Goal: Task Accomplishment & Management: Complete application form

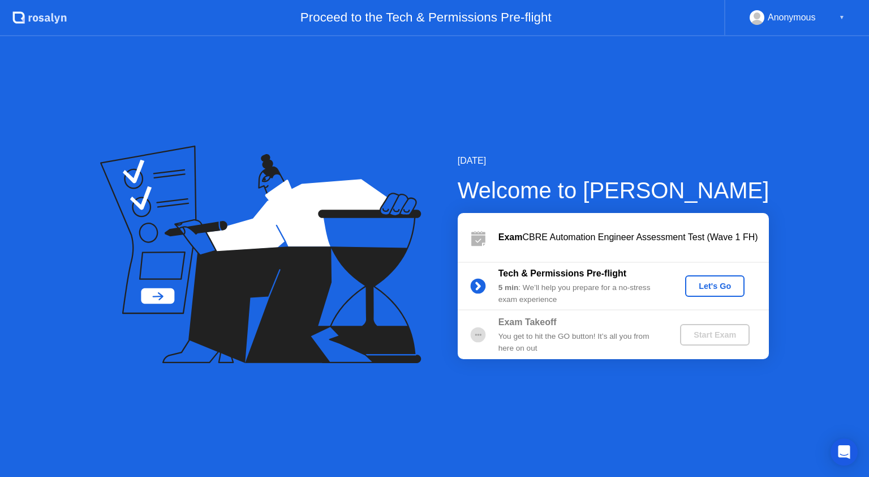
click at [712, 285] on div "Let's Go" at bounding box center [715, 285] width 50 height 9
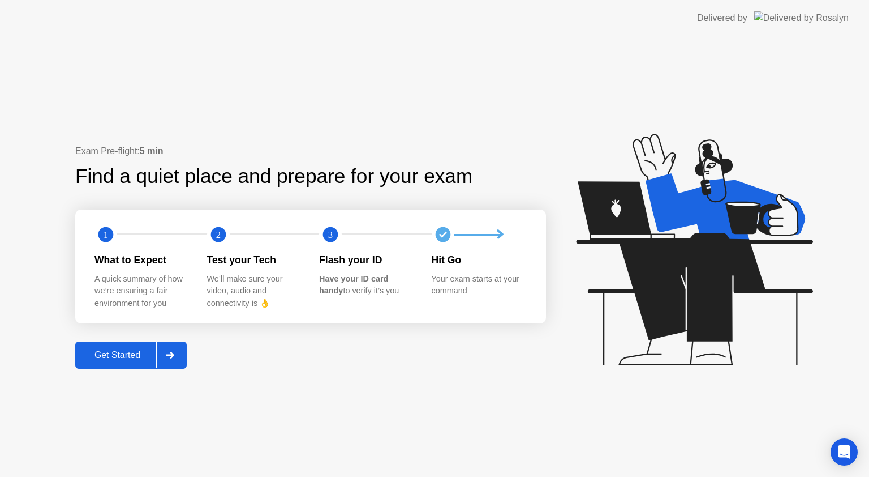
click at [129, 355] on div "Get Started" at bounding box center [118, 355] width 78 height 10
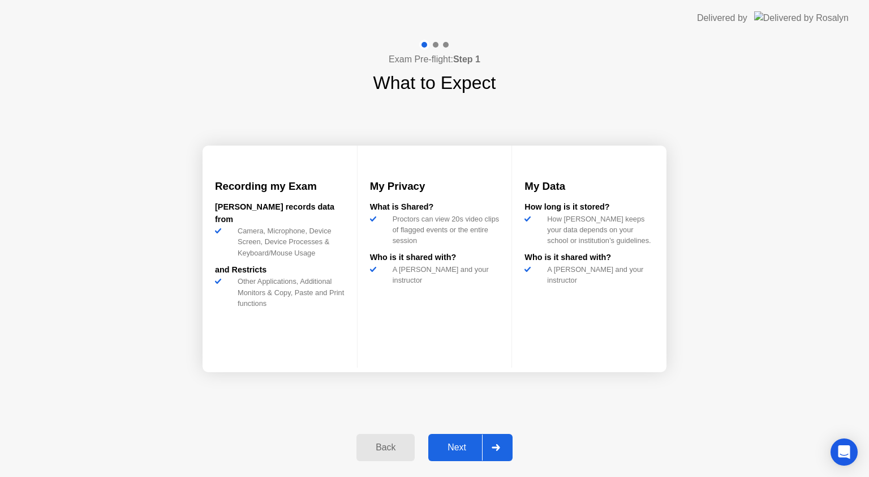
click at [456, 446] on div "Next" at bounding box center [457, 447] width 50 height 10
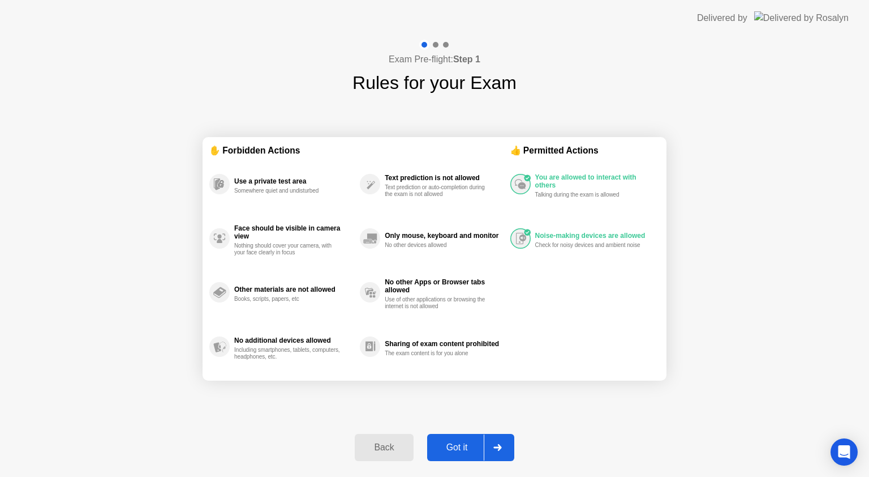
click at [456, 446] on div "Got it" at bounding box center [457, 447] width 53 height 10
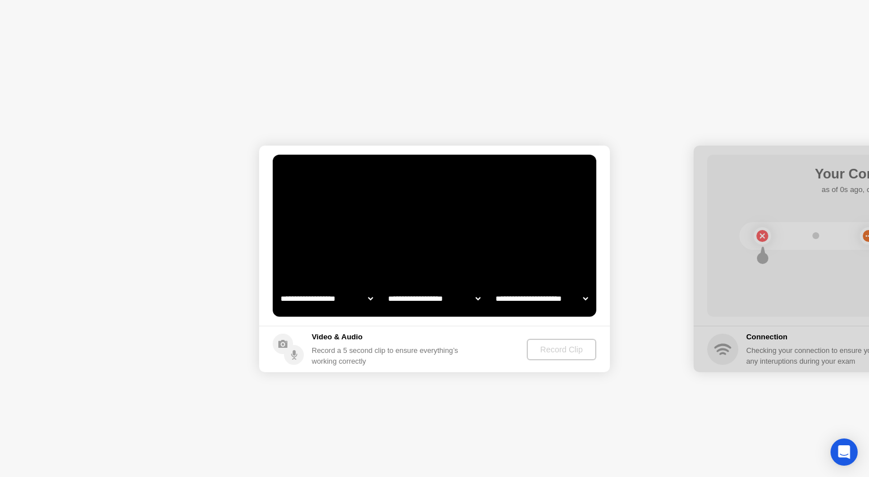
select select "**********"
select select "*******"
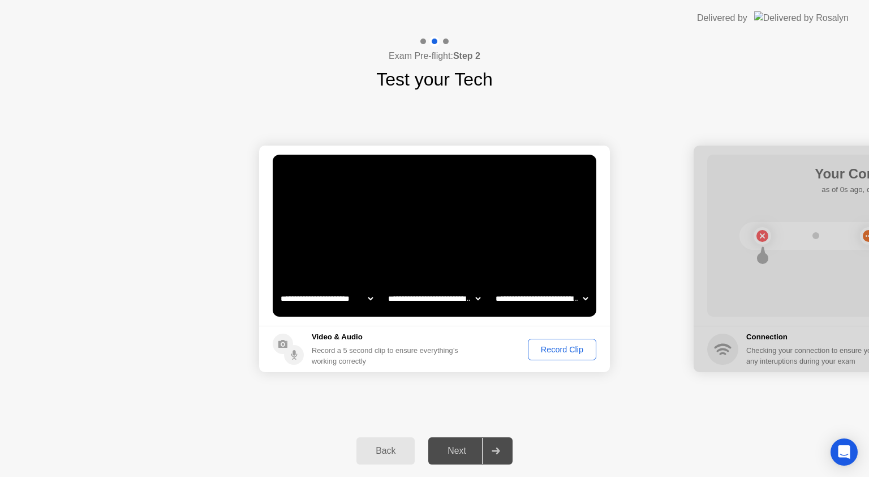
click at [550, 353] on div "Record Clip" at bounding box center [562, 349] width 61 height 9
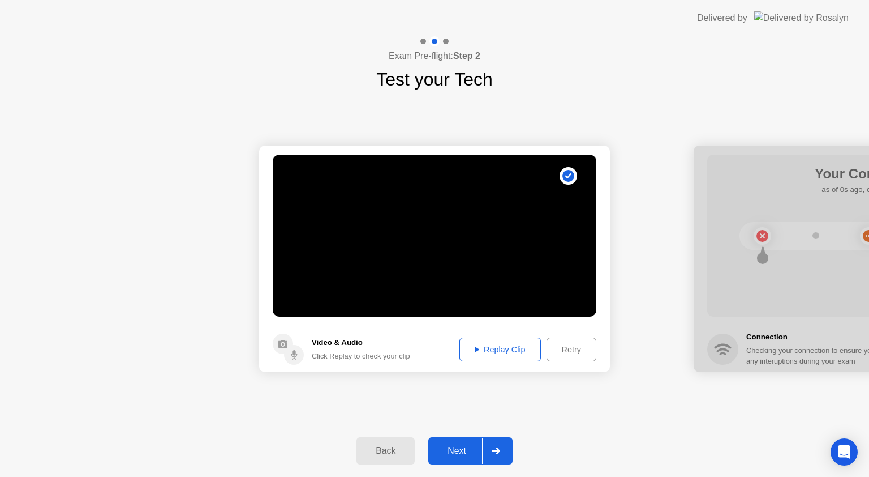
click at [452, 451] on div "Next" at bounding box center [457, 450] width 50 height 10
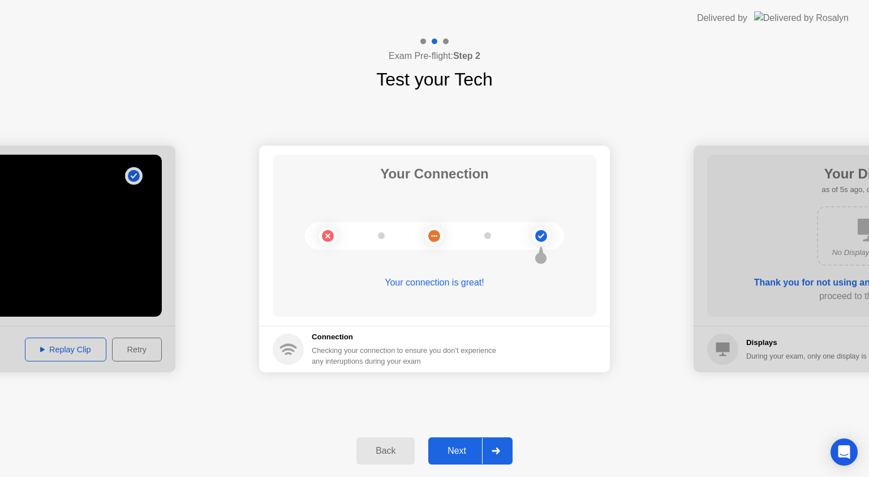
click at [452, 451] on div "Next" at bounding box center [457, 450] width 50 height 10
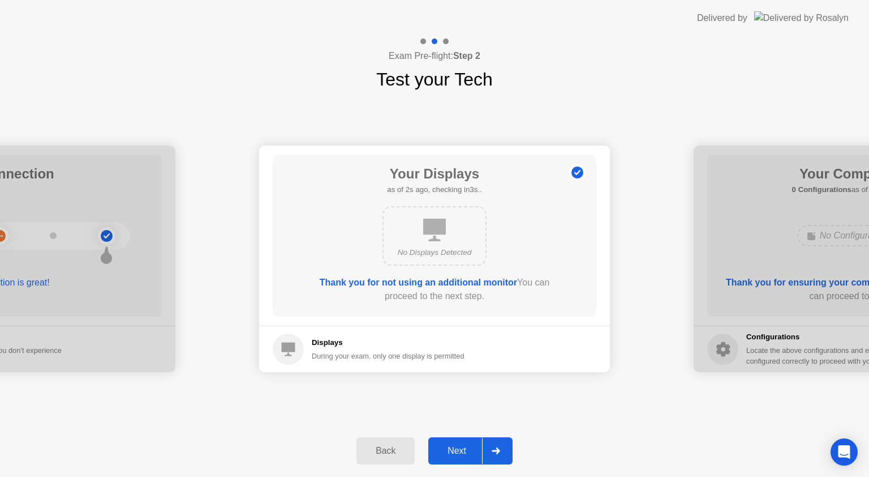
click at [452, 451] on div "Next" at bounding box center [457, 450] width 50 height 10
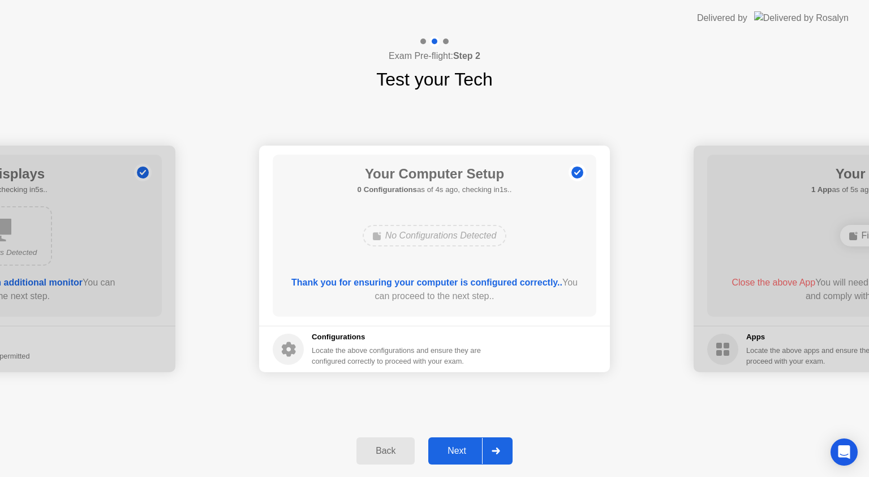
click at [452, 451] on div "Next" at bounding box center [457, 450] width 50 height 10
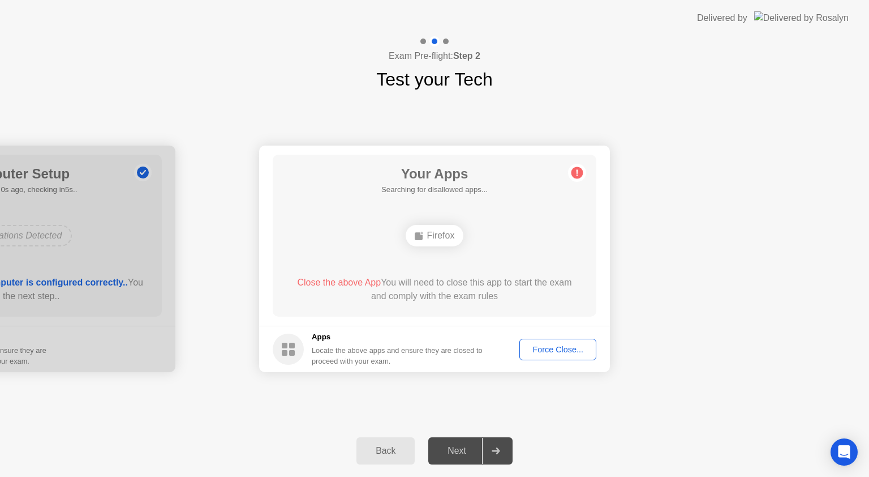
click at [564, 351] on div "Force Close..." at bounding box center [558, 349] width 69 height 9
click at [550, 351] on div "Force Close..." at bounding box center [558, 349] width 69 height 9
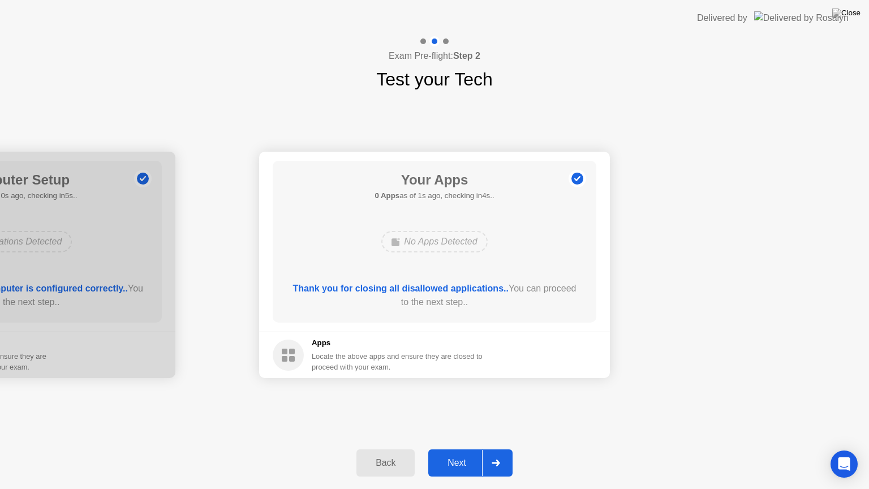
click at [447, 458] on div "Next" at bounding box center [457, 463] width 50 height 10
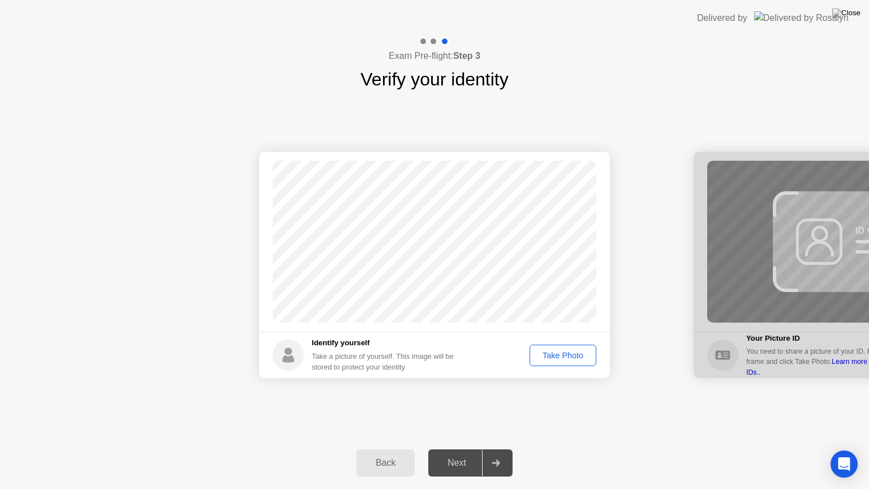
click at [559, 356] on div "Take Photo" at bounding box center [563, 355] width 59 height 9
click at [461, 464] on div "Next" at bounding box center [457, 463] width 50 height 10
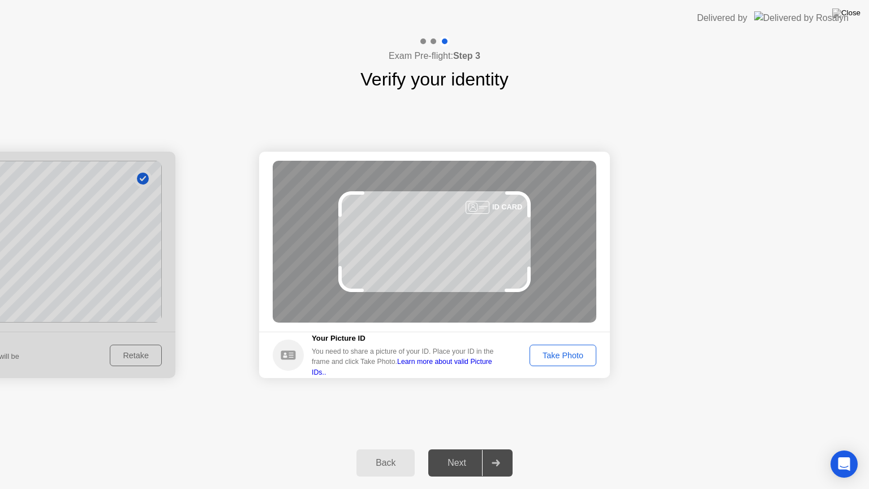
click at [566, 351] on div "Take Photo" at bounding box center [563, 355] width 59 height 9
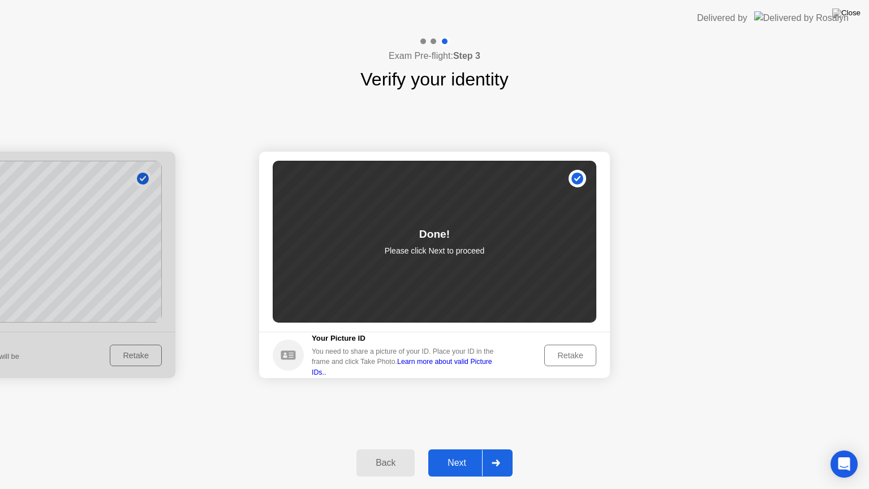
click at [461, 460] on div "Next" at bounding box center [457, 463] width 50 height 10
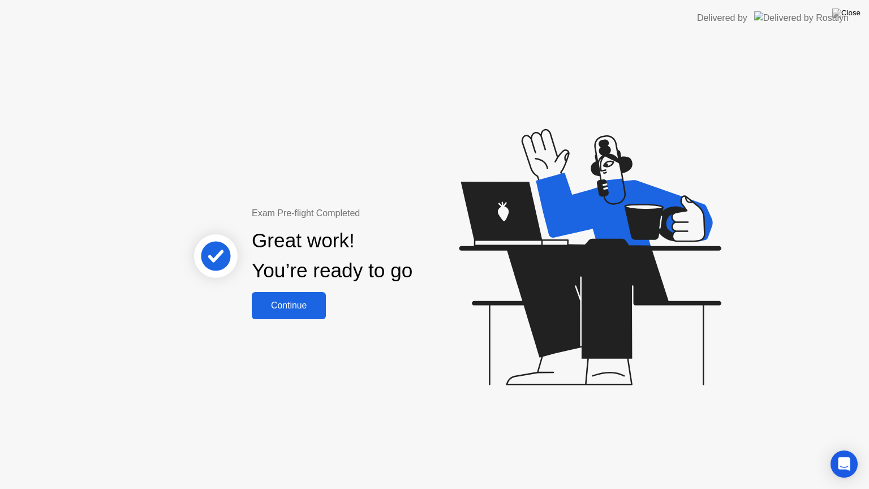
click at [298, 313] on button "Continue" at bounding box center [289, 305] width 74 height 27
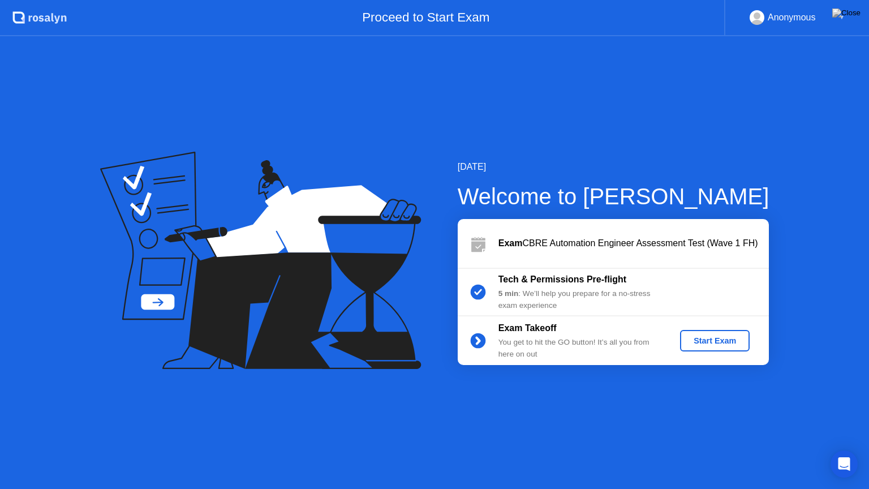
click at [717, 344] on div "Start Exam" at bounding box center [715, 340] width 61 height 9
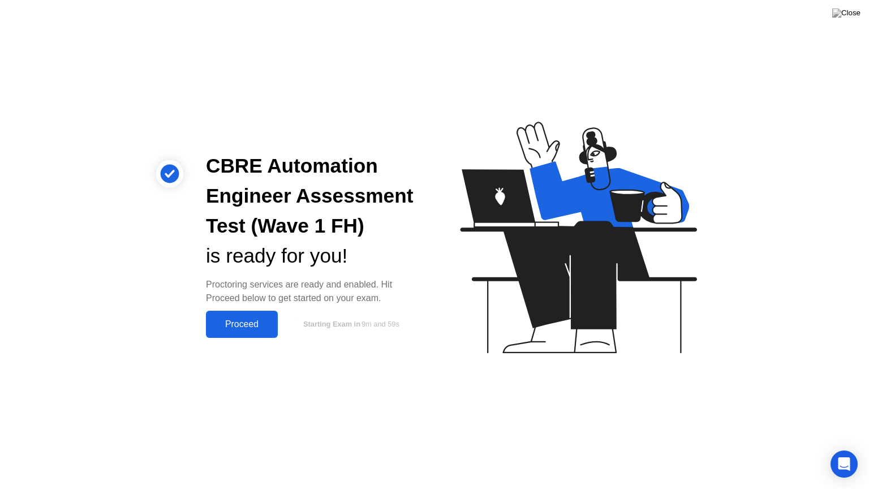
click at [248, 321] on div "Proceed" at bounding box center [241, 324] width 65 height 10
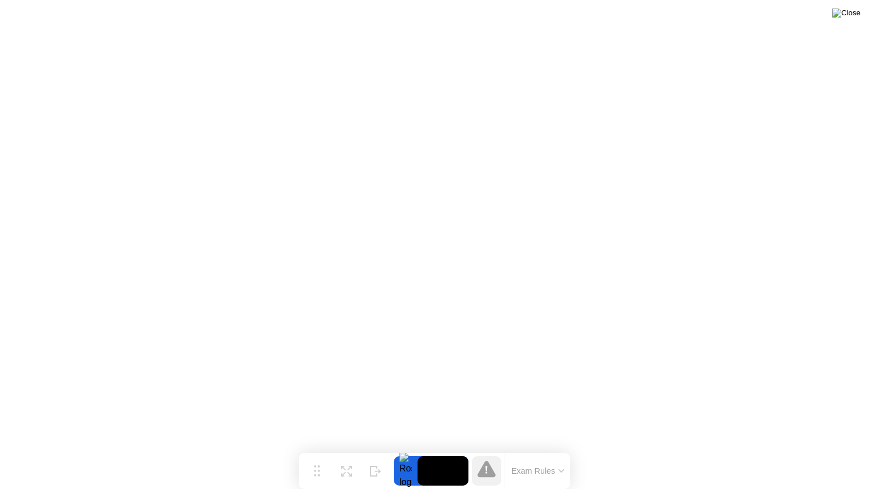
click at [857, 18] on img at bounding box center [847, 12] width 28 height 9
